Goal: Transaction & Acquisition: Purchase product/service

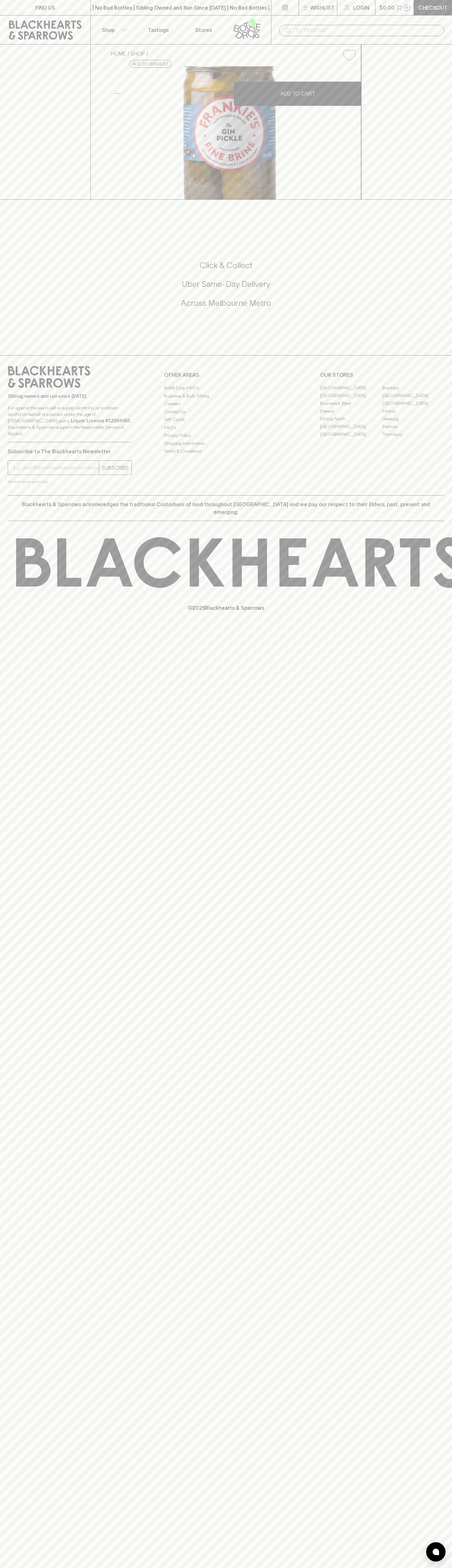
click at [421, 6] on p "Checkout" at bounding box center [433, 7] width 29 height 8
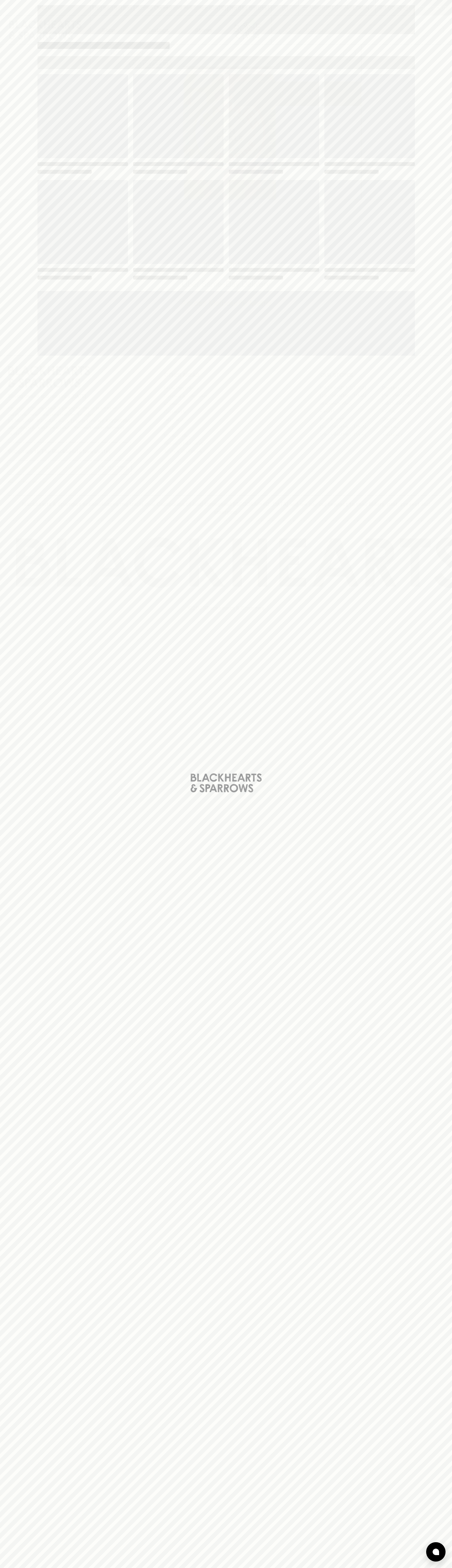
click at [451, 769] on html "FIND US | No Bad Bottles | Sibling Owned and Run Since 2006 | No Bad Bottles | …" at bounding box center [226, 784] width 452 height 1568
click at [99, 1567] on html "FIND US | No Bad Bottles | Sibling Owned and Run Since 2006 | No Bad Bottles | …" at bounding box center [226, 784] width 452 height 1568
click at [28, 1258] on div "Loading" at bounding box center [226, 784] width 452 height 1568
